Goal: Information Seeking & Learning: Learn about a topic

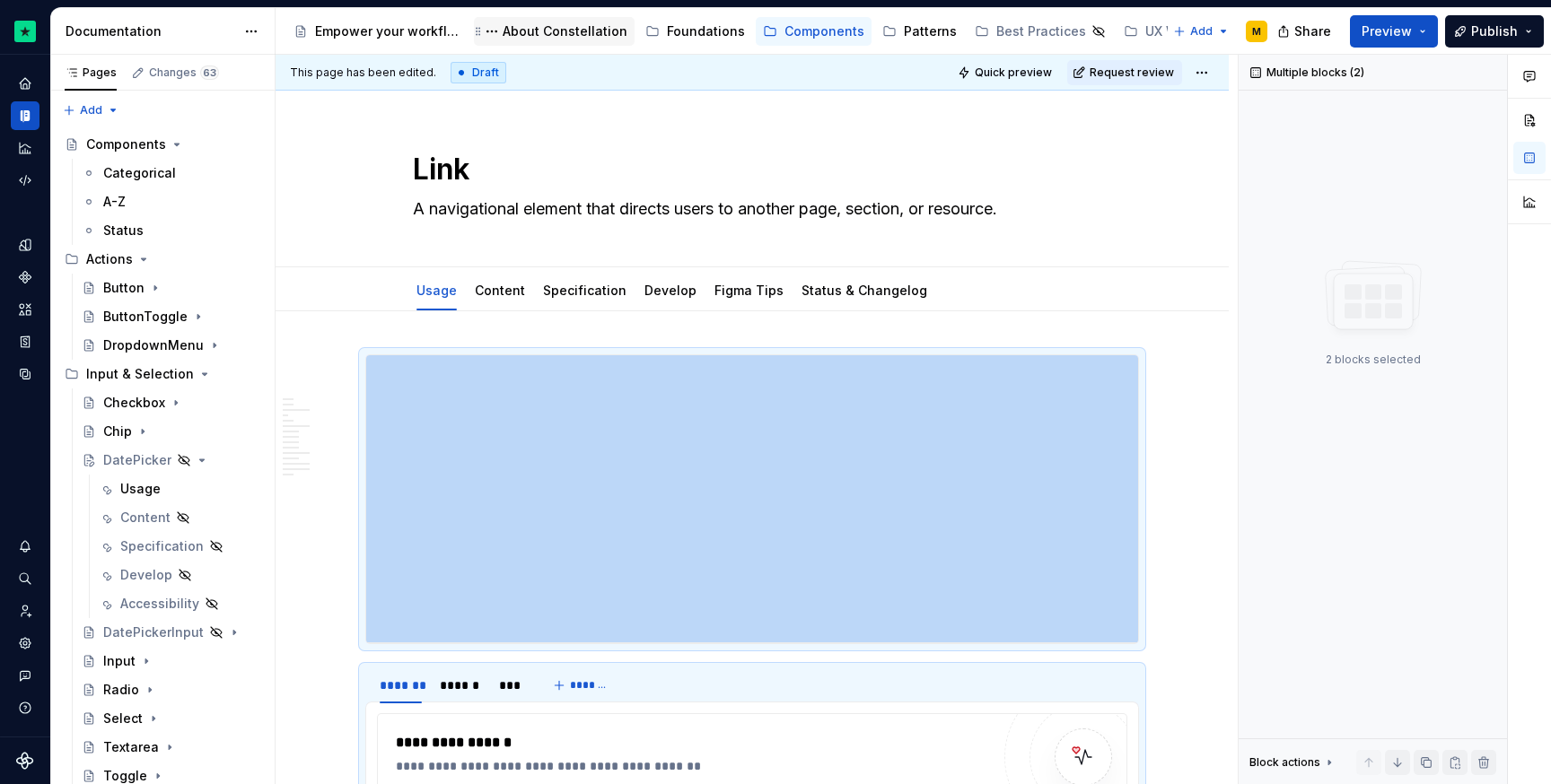
scroll to position [430, 0]
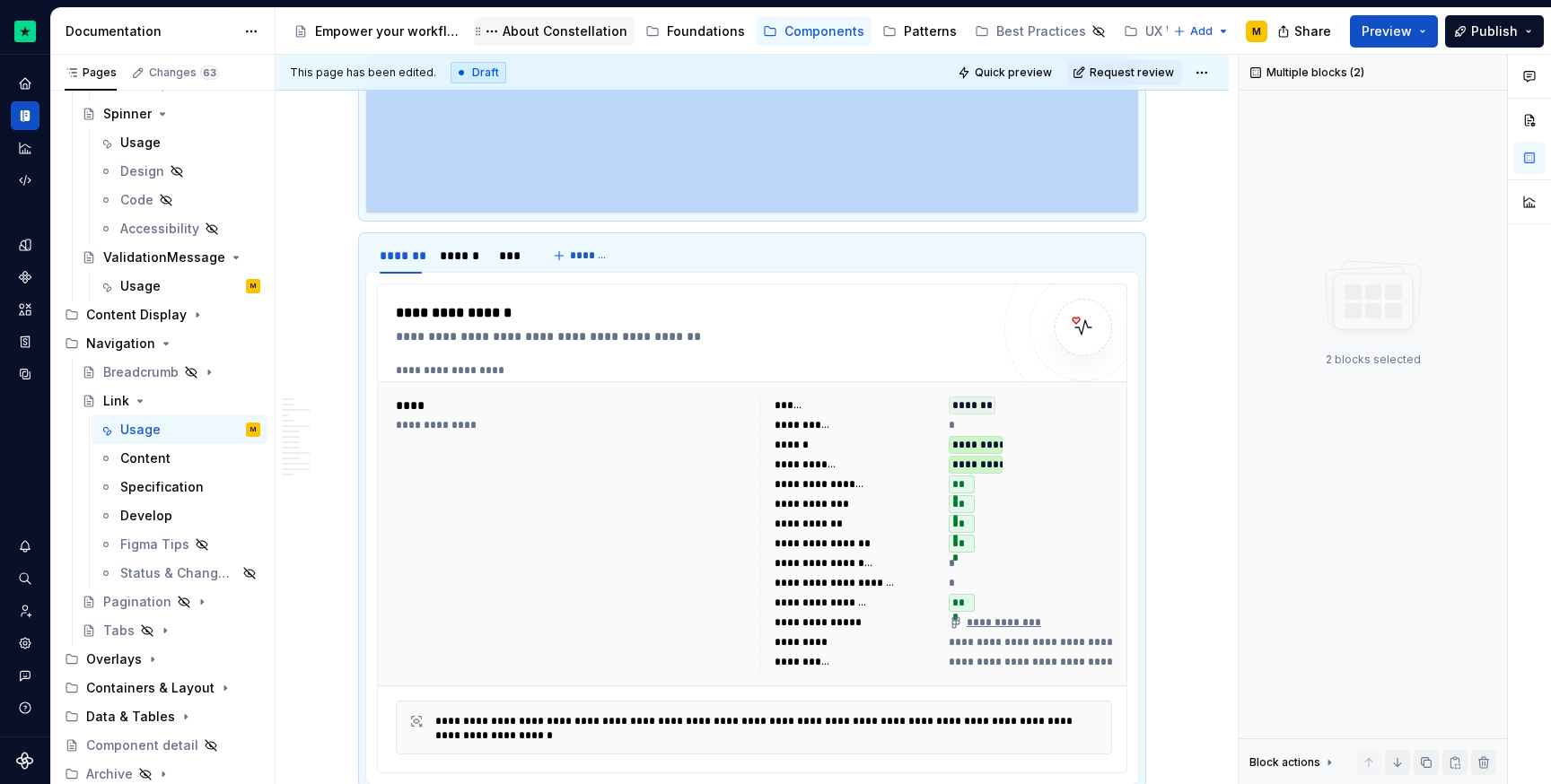
click at [604, 17] on div "About Constellation" at bounding box center [553, 32] width 160 height 29
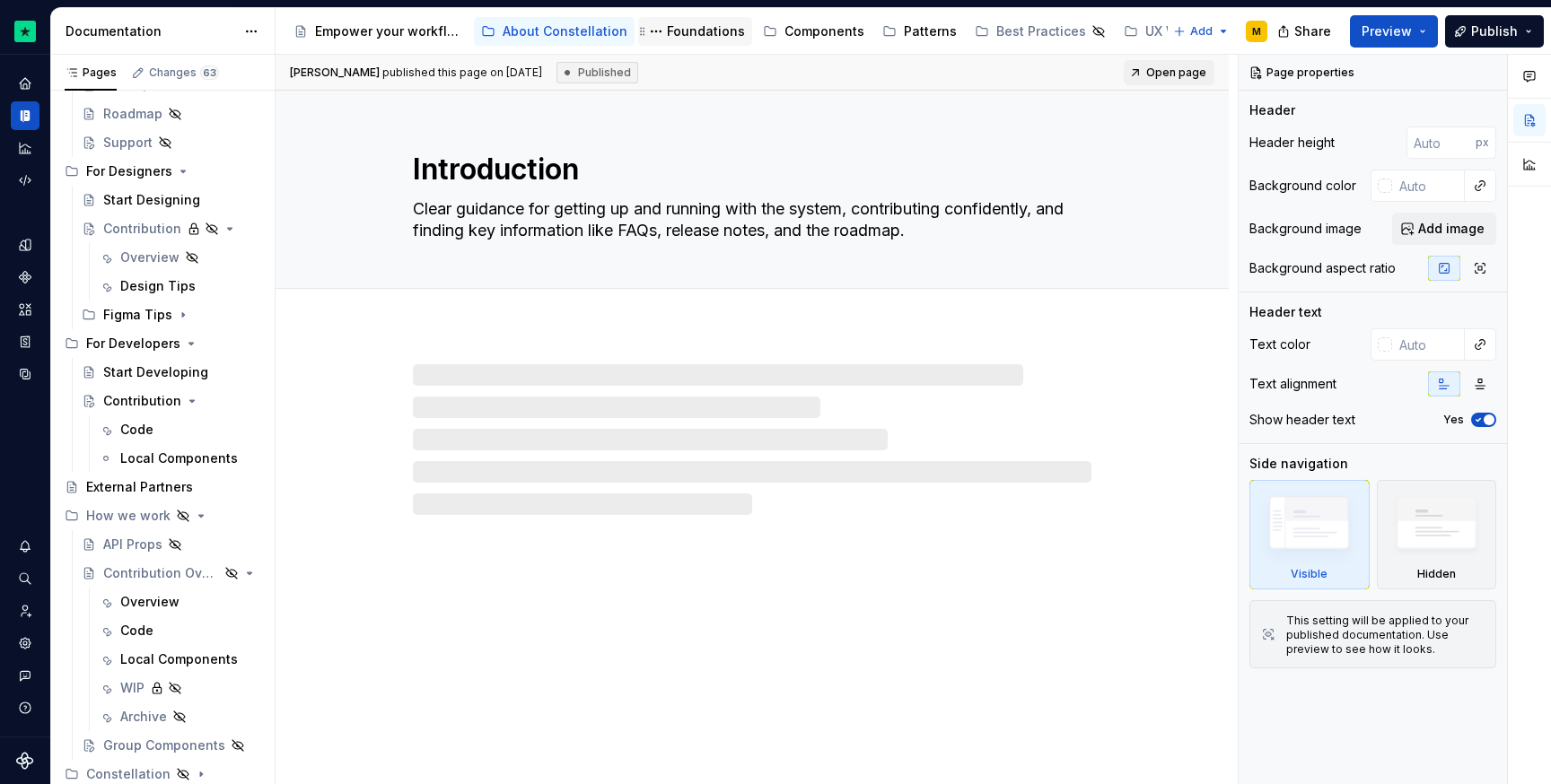
click at [678, 28] on div "Foundations" at bounding box center [706, 32] width 78 height 18
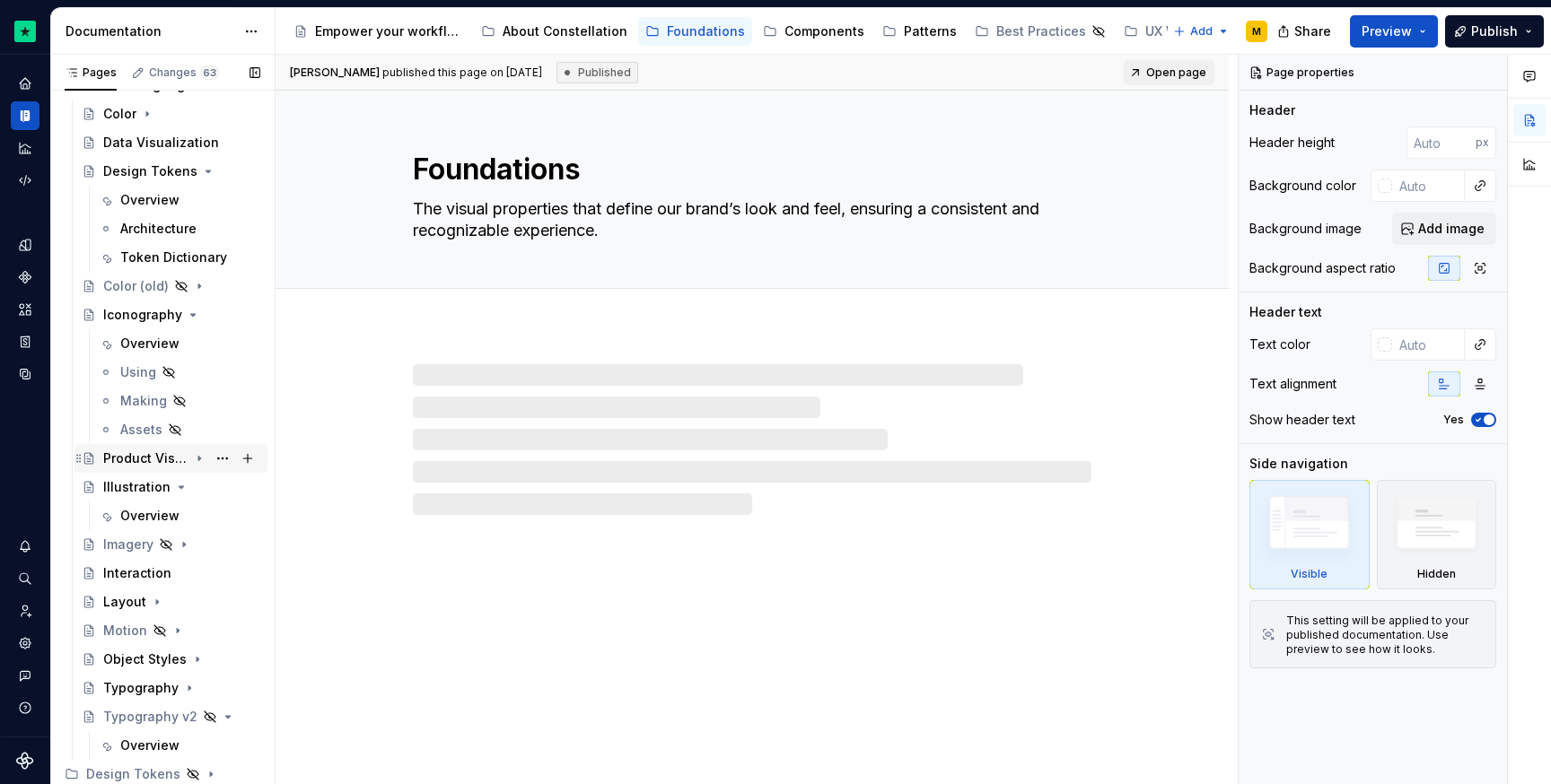
click at [140, 449] on div "Product Visuals" at bounding box center [181, 459] width 157 height 25
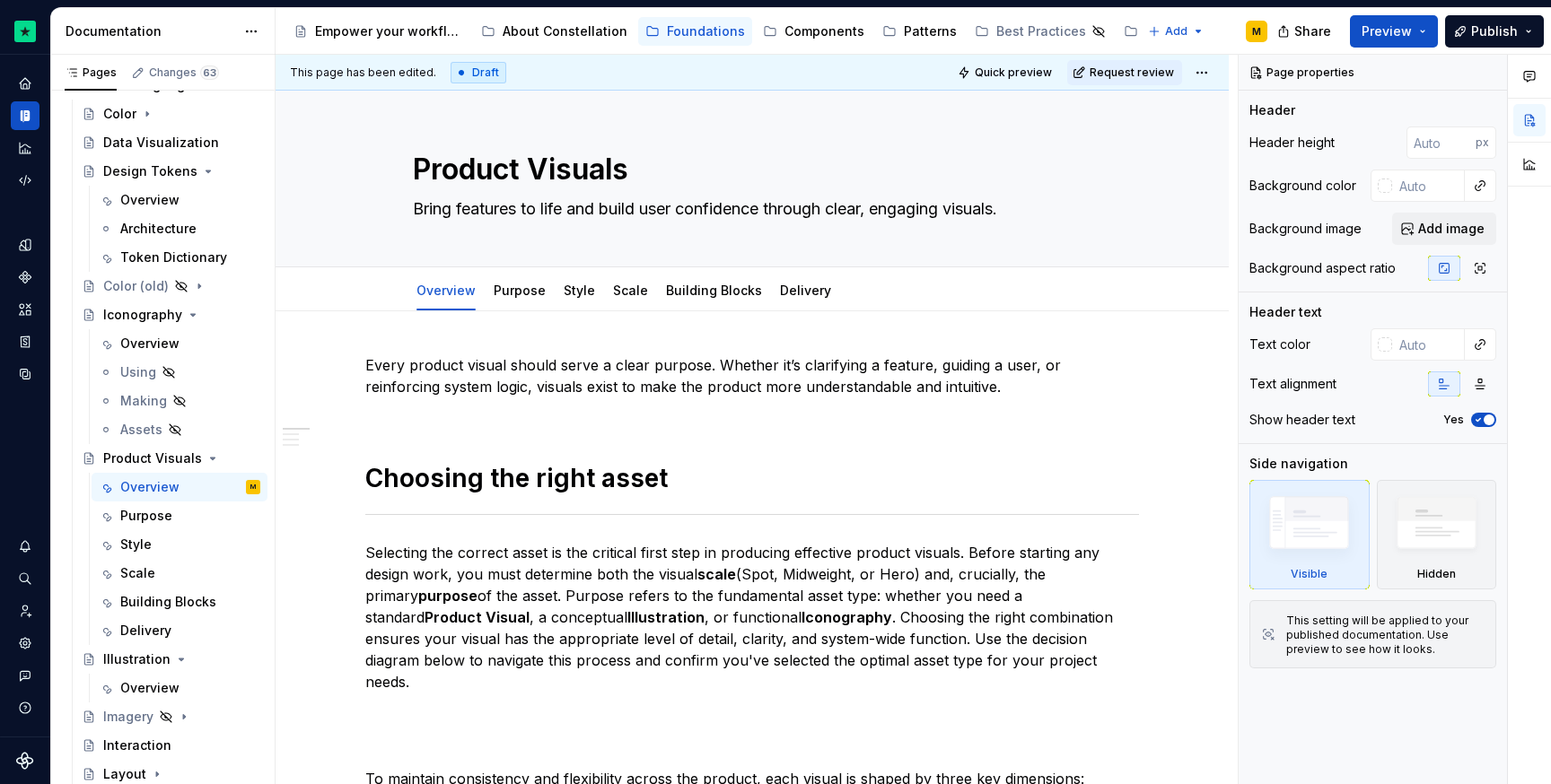
type textarea "*"
